Goal: Task Accomplishment & Management: Manage account settings

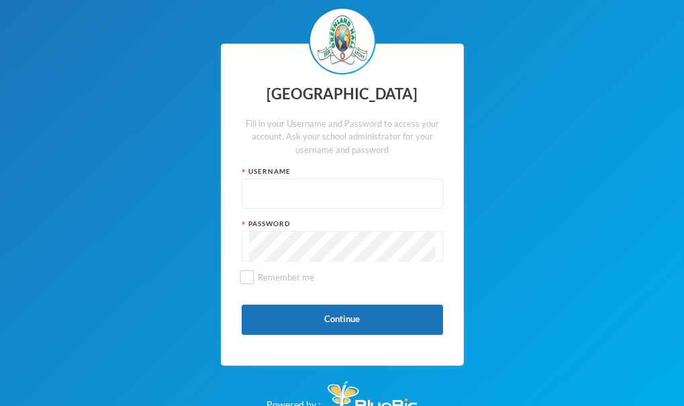
click at [254, 199] on input "text" at bounding box center [342, 194] width 187 height 30
type input "ibrahim"
click at [244, 274] on input "Remember me" at bounding box center [247, 277] width 14 height 14
checkbox input "true"
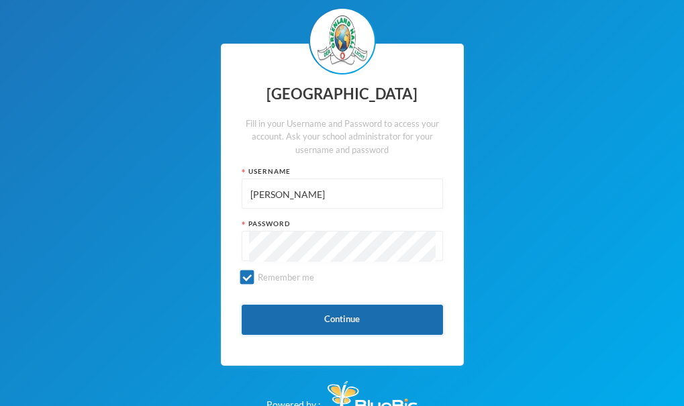
click at [279, 318] on button "Continue" at bounding box center [342, 320] width 201 height 30
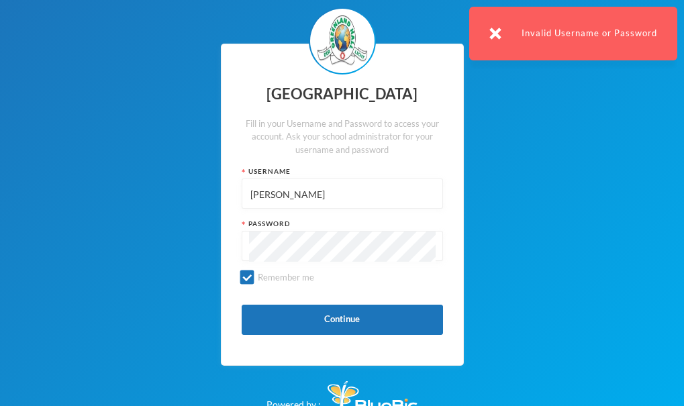
click at [290, 203] on input "ibrahim" at bounding box center [342, 194] width 187 height 30
type input "i"
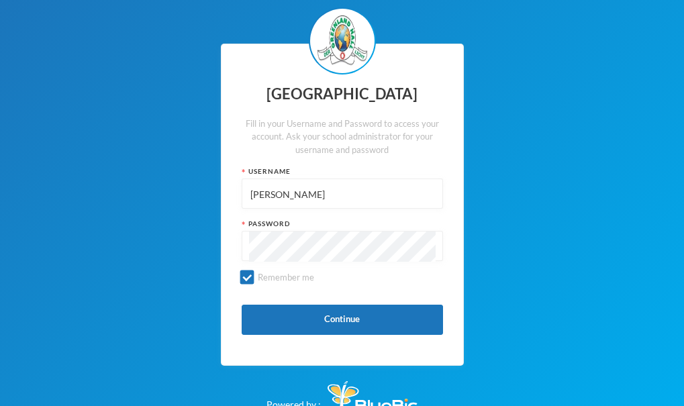
type input "ibrahim sulaimon"
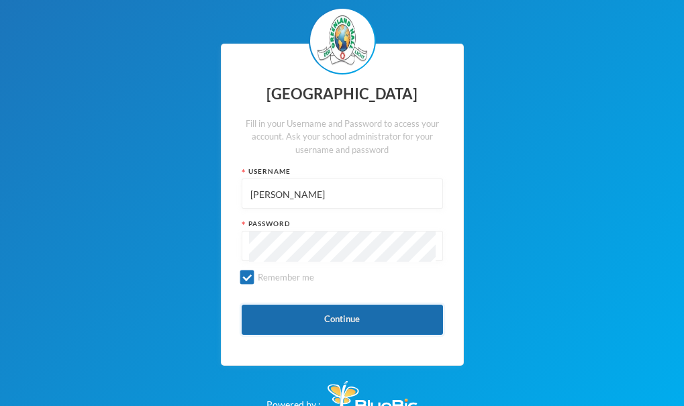
click at [293, 305] on button "Continue" at bounding box center [342, 320] width 201 height 30
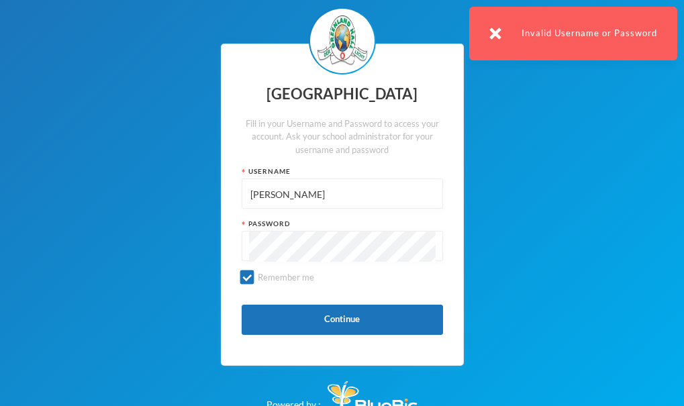
click at [576, 91] on div "Greenland Hall Fill in your Username and Password to access your account. Ask y…" at bounding box center [342, 209] width 684 height 418
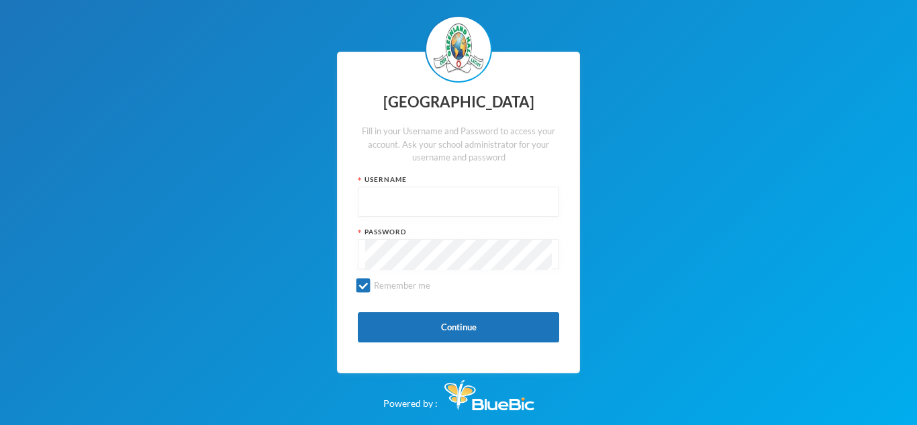
click at [369, 211] on input "text" at bounding box center [458, 202] width 187 height 30
click at [368, 211] on input "text" at bounding box center [458, 202] width 187 height 30
type input "glh24c32"
click at [407, 321] on button "Continue" at bounding box center [458, 327] width 201 height 30
